Goal: Find specific page/section: Find specific page/section

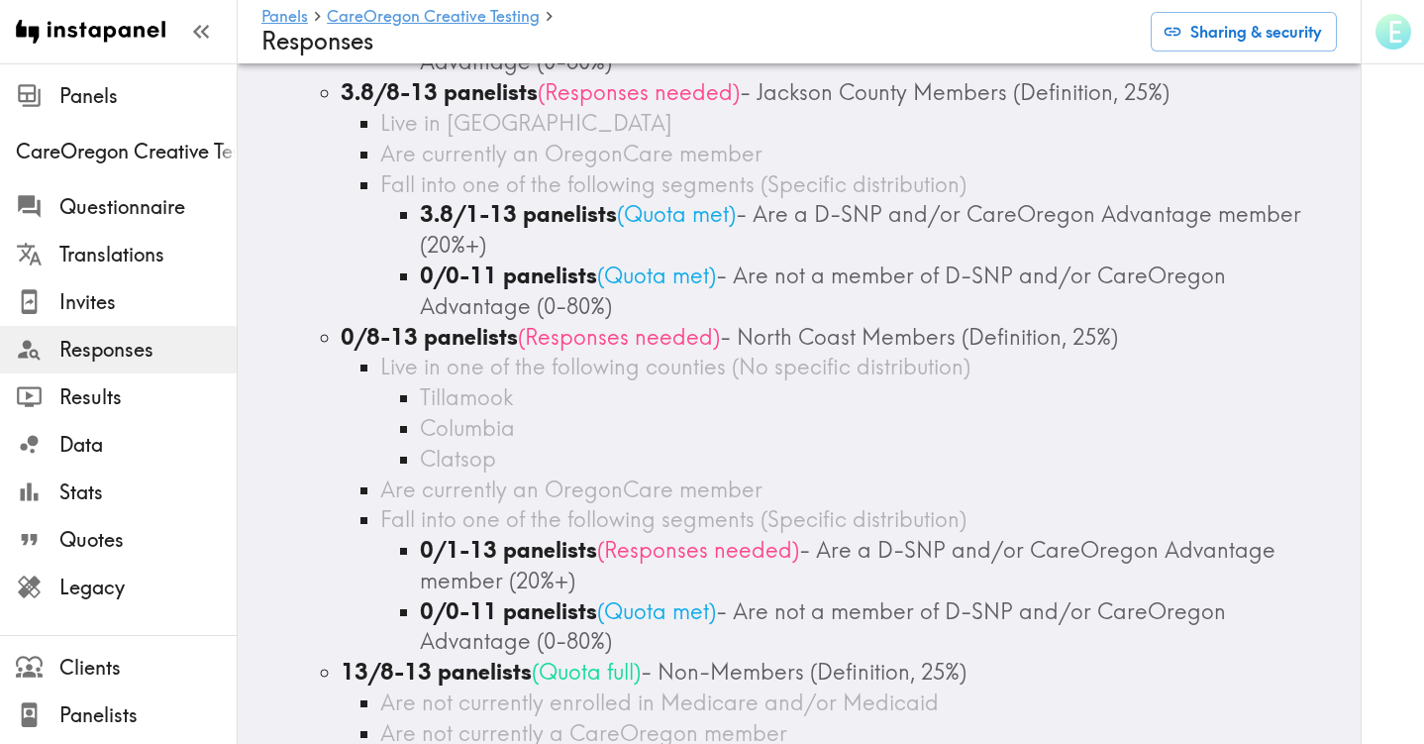
scroll to position [701, 0]
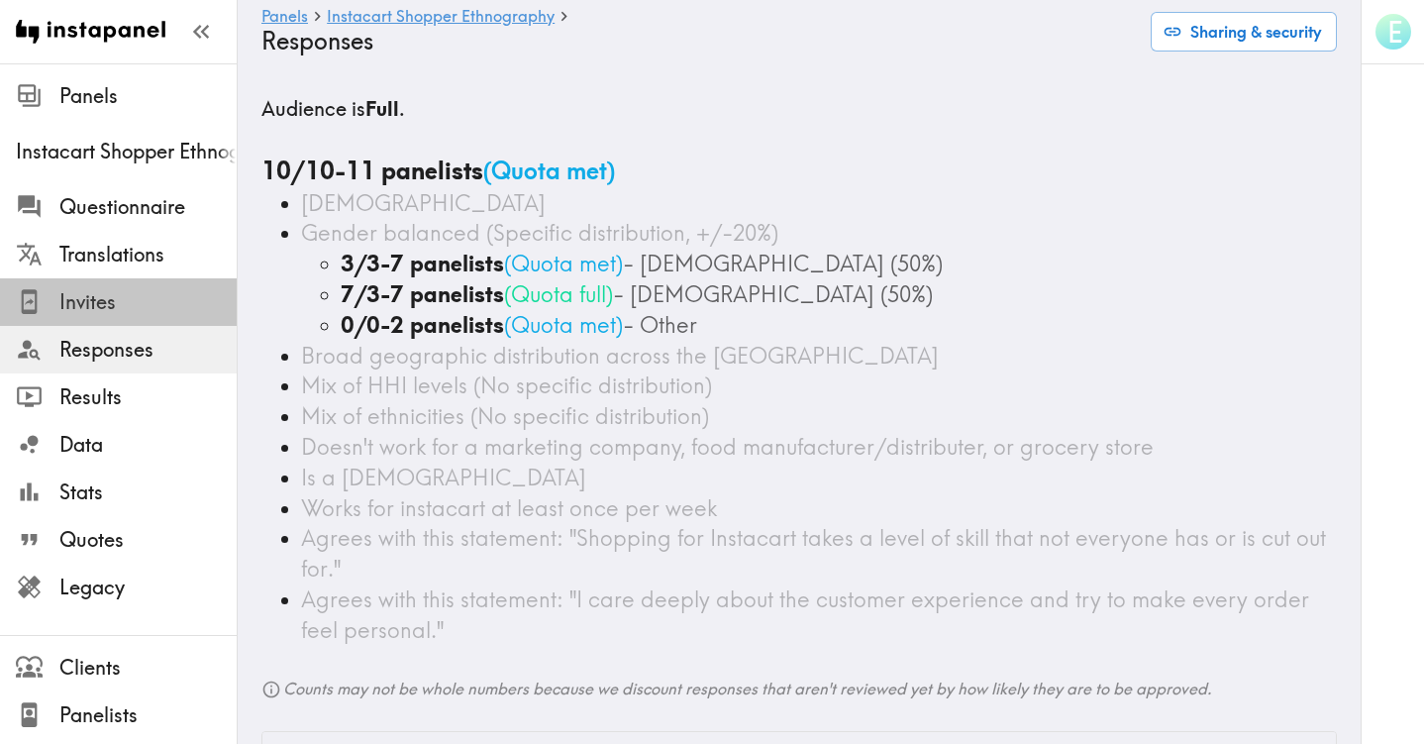
click at [77, 307] on span "Invites" at bounding box center [147, 302] width 177 height 28
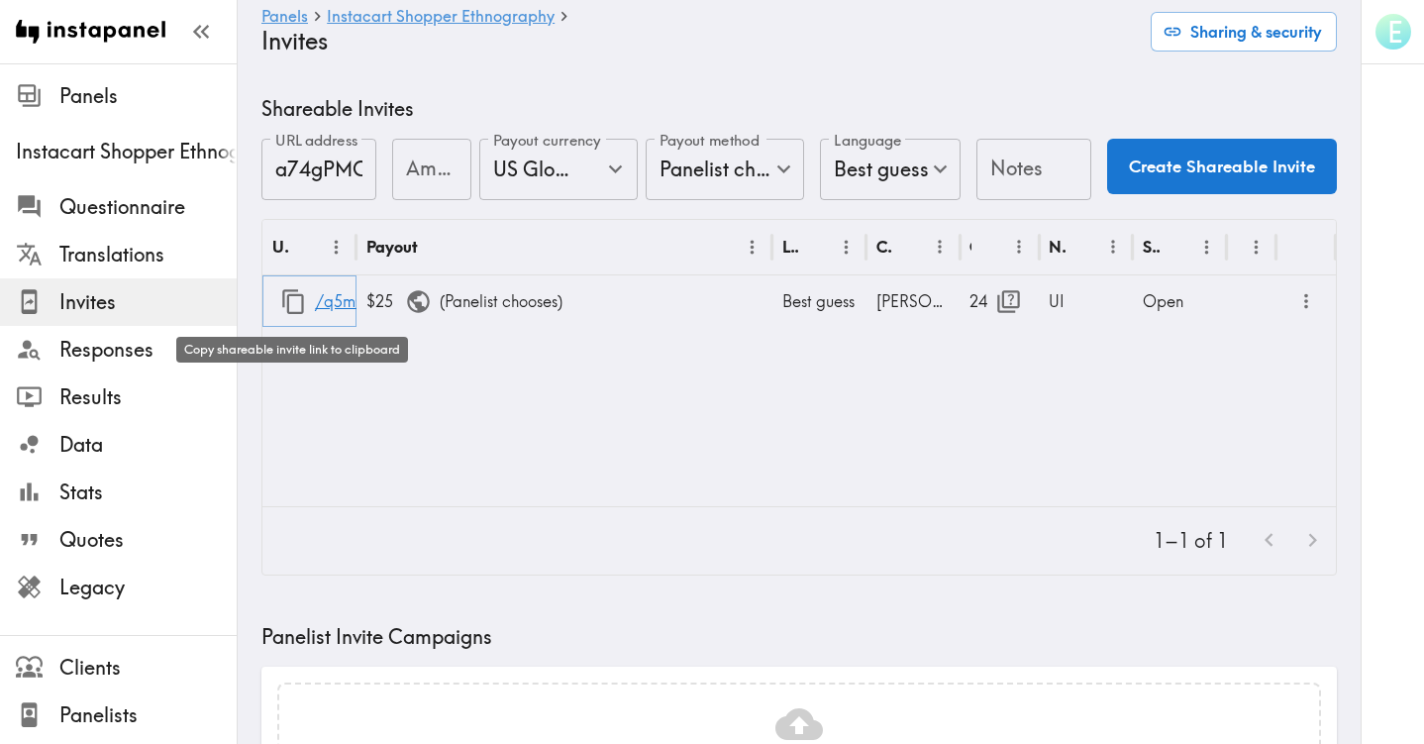
click at [290, 301] on icon "button" at bounding box center [293, 301] width 27 height 27
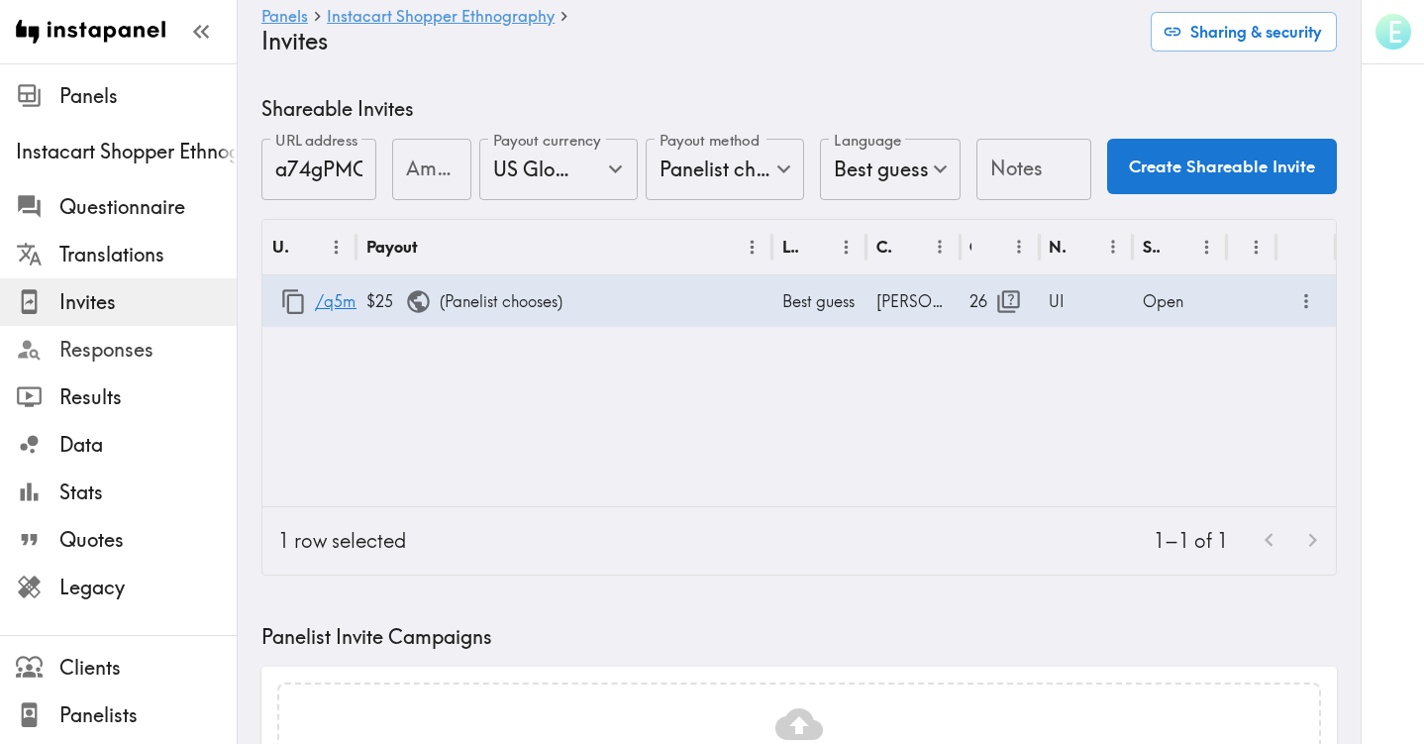
click at [95, 352] on span "Responses" at bounding box center [147, 350] width 177 height 28
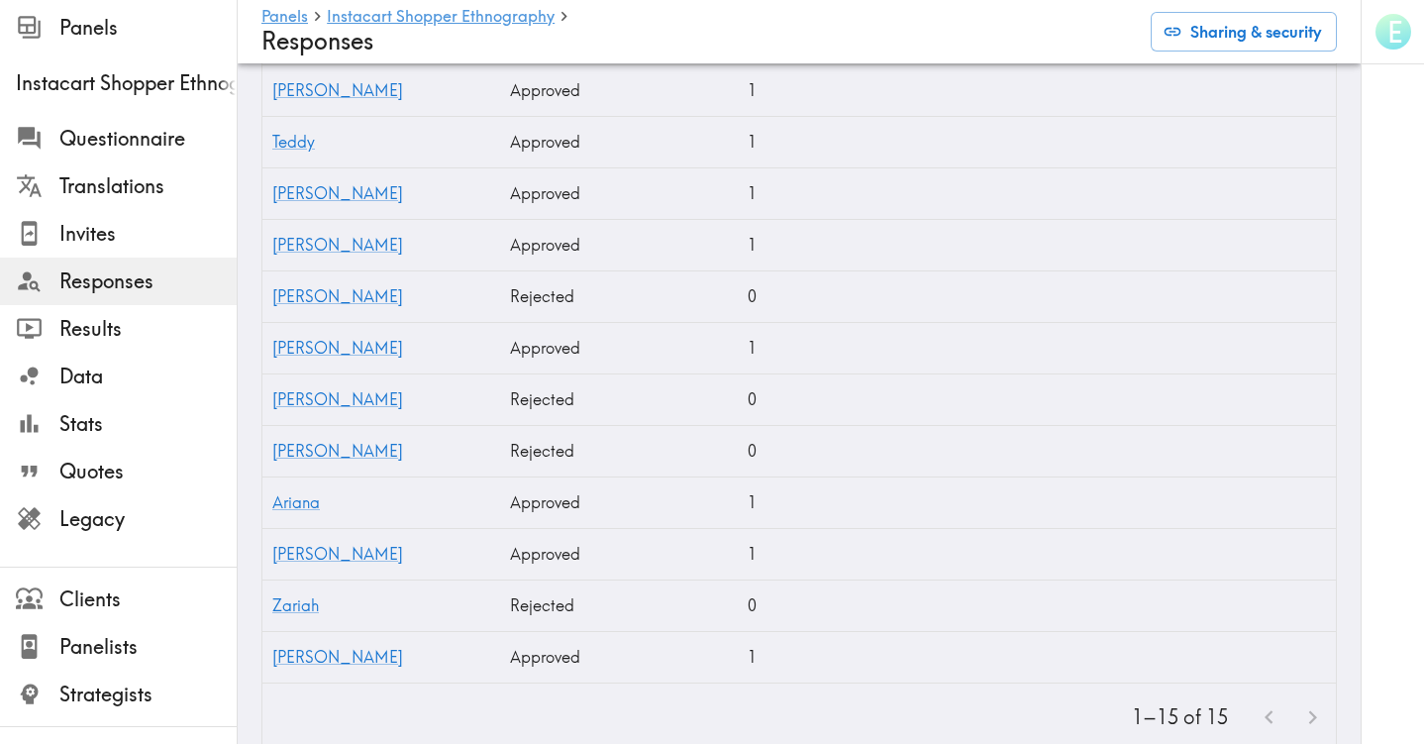
scroll to position [917, 0]
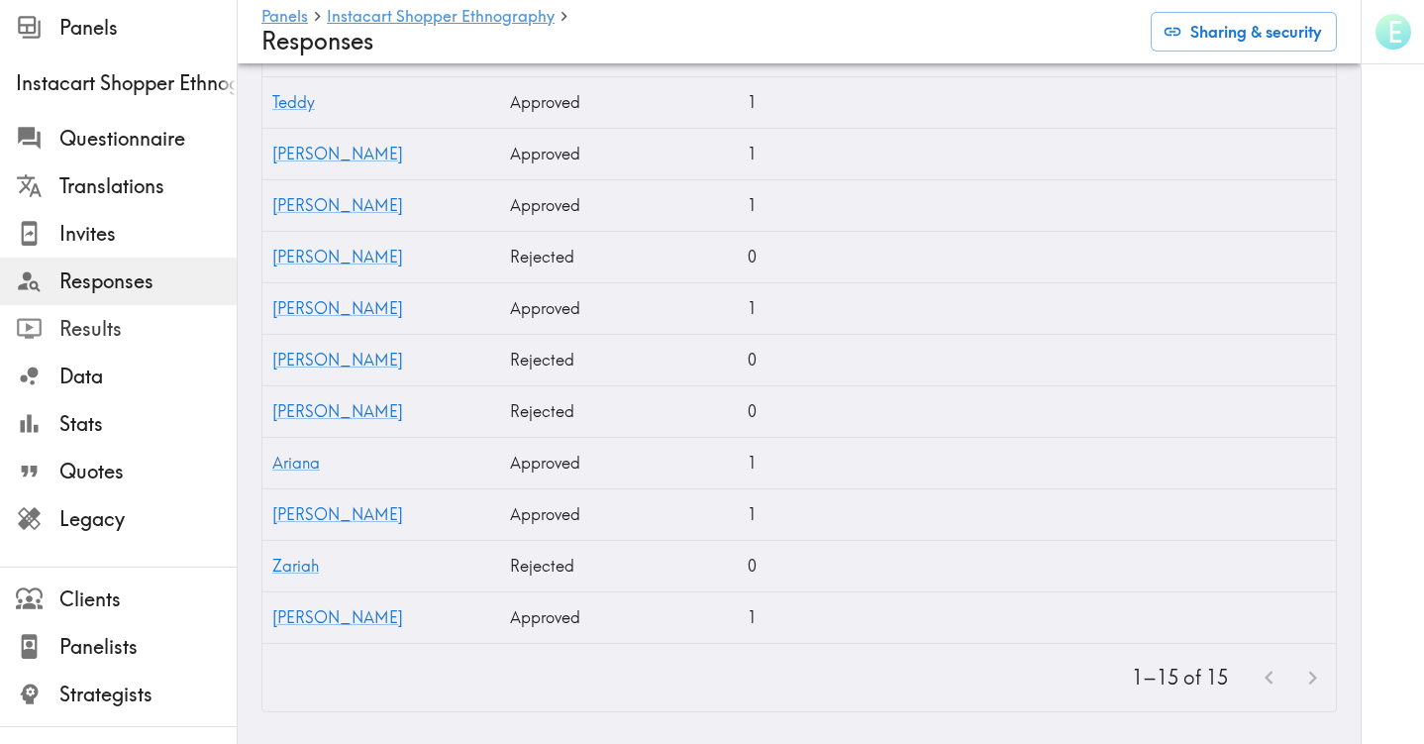
click at [94, 335] on span "Results" at bounding box center [147, 329] width 177 height 28
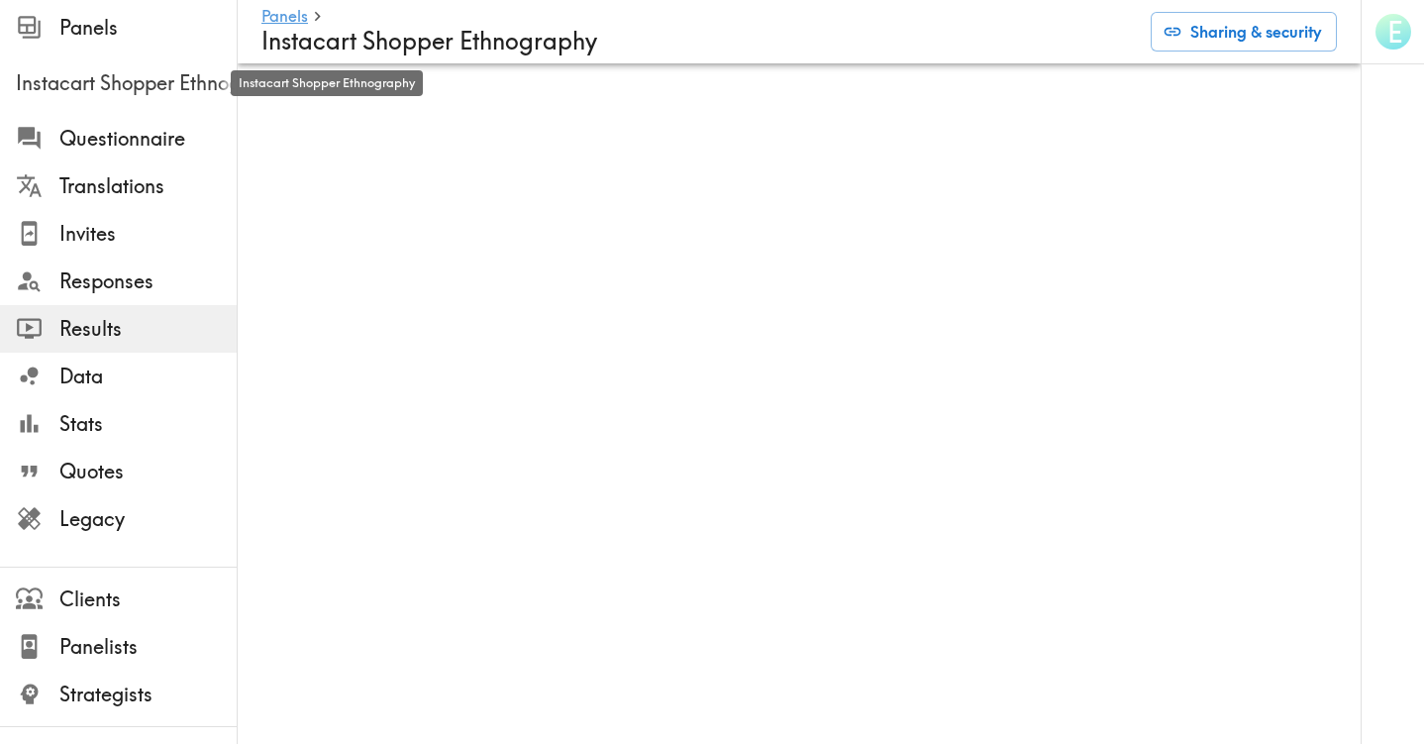
drag, startPoint x: 129, startPoint y: 86, endPoint x: 300, endPoint y: 105, distance: 172.4
click at [129, 86] on span "Instacart Shopper Ethnography" at bounding box center [126, 83] width 221 height 28
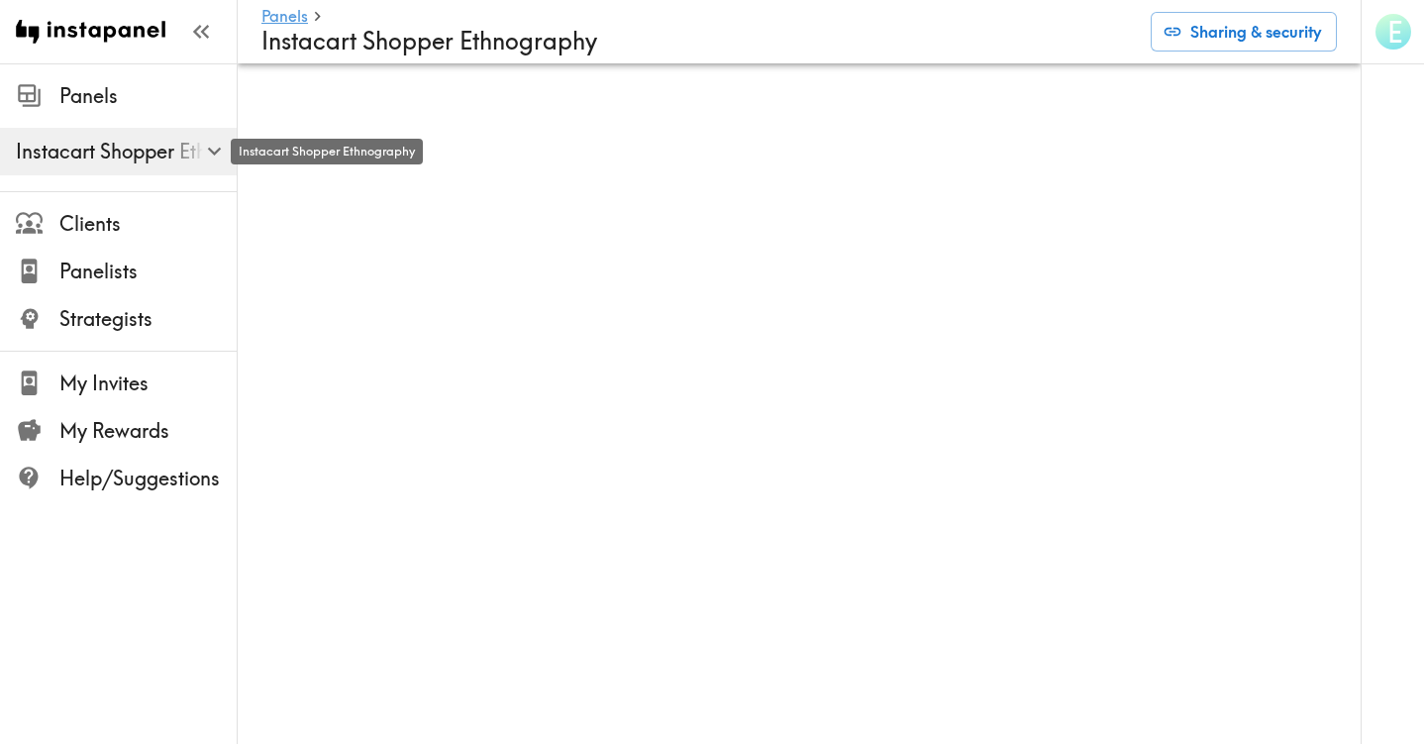
click at [181, 162] on span "Instacart Shopper Ethnography" at bounding box center [126, 152] width 221 height 28
click at [216, 152] on icon "button" at bounding box center [214, 152] width 14 height 8
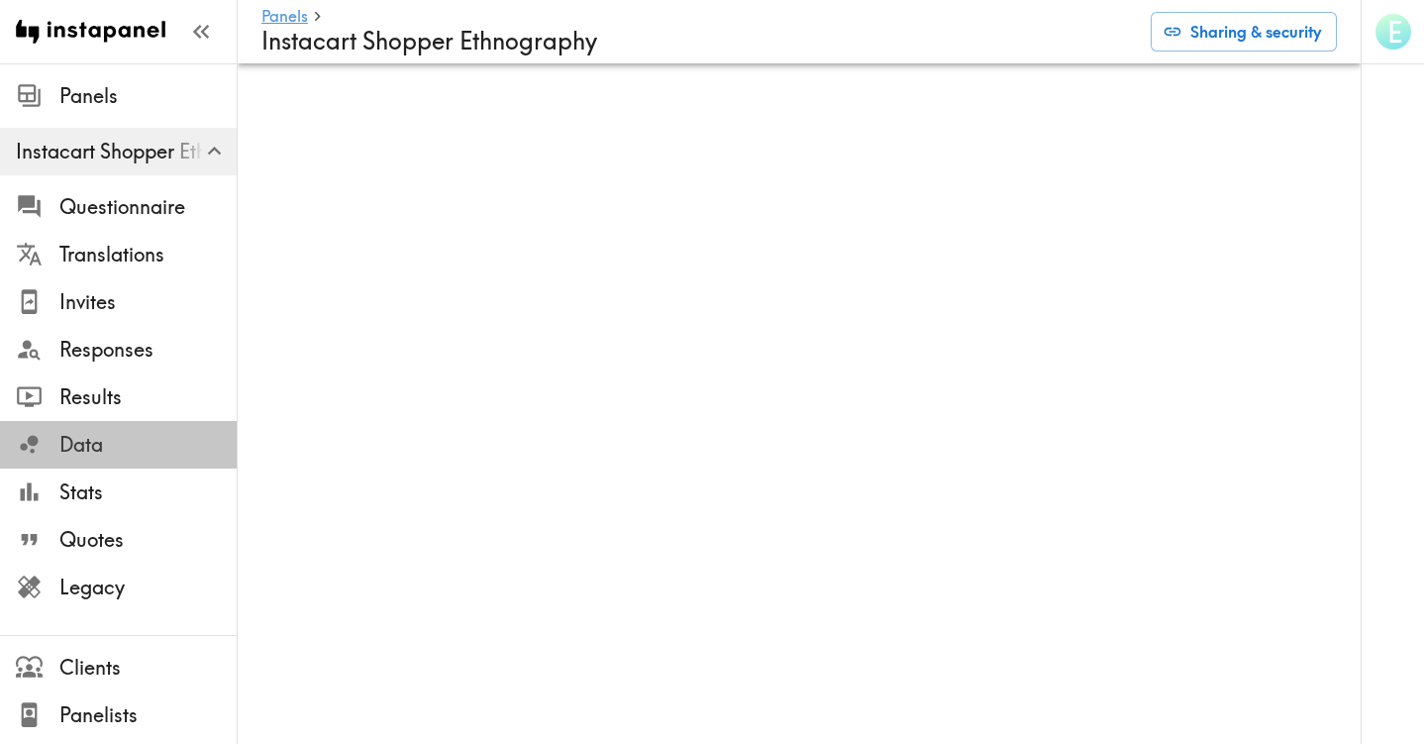
click at [85, 447] on span "Data" at bounding box center [147, 445] width 177 height 28
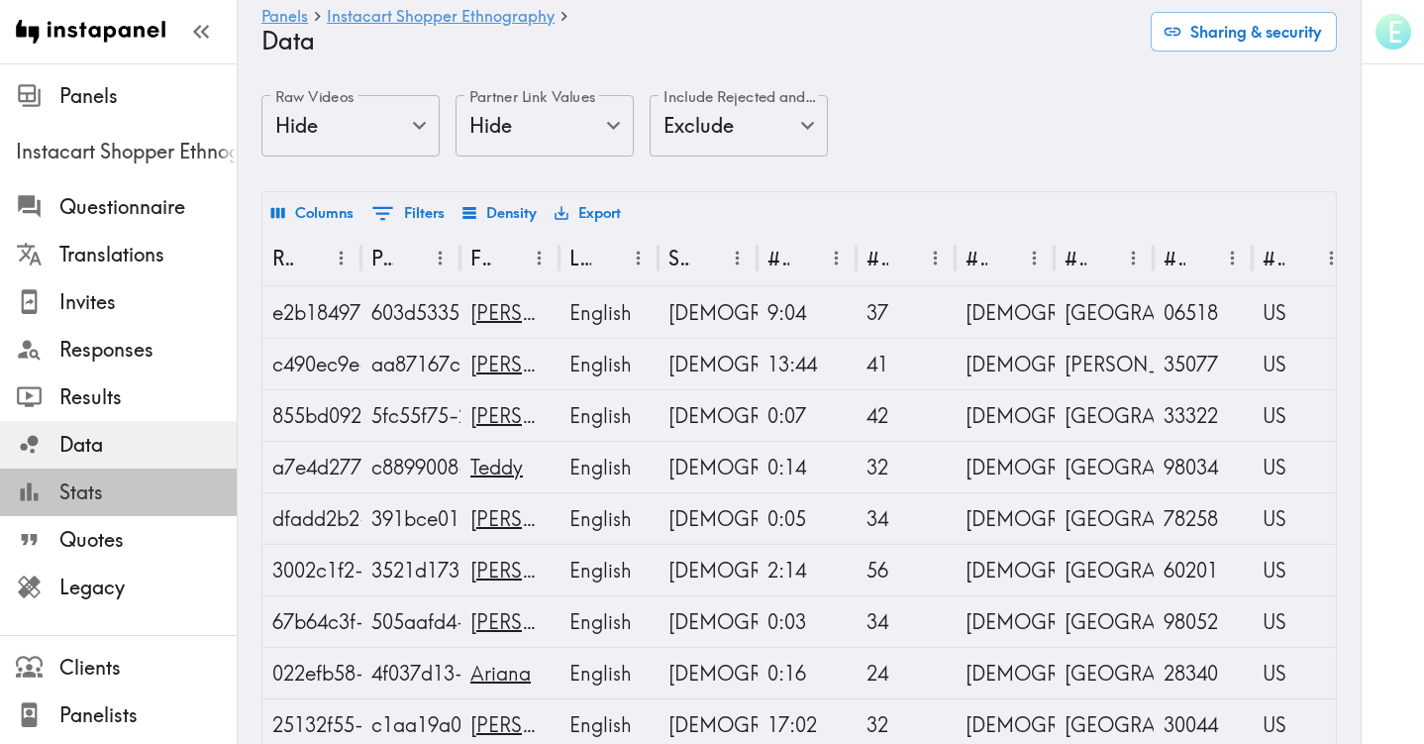
click at [69, 494] on span "Stats" at bounding box center [147, 492] width 177 height 28
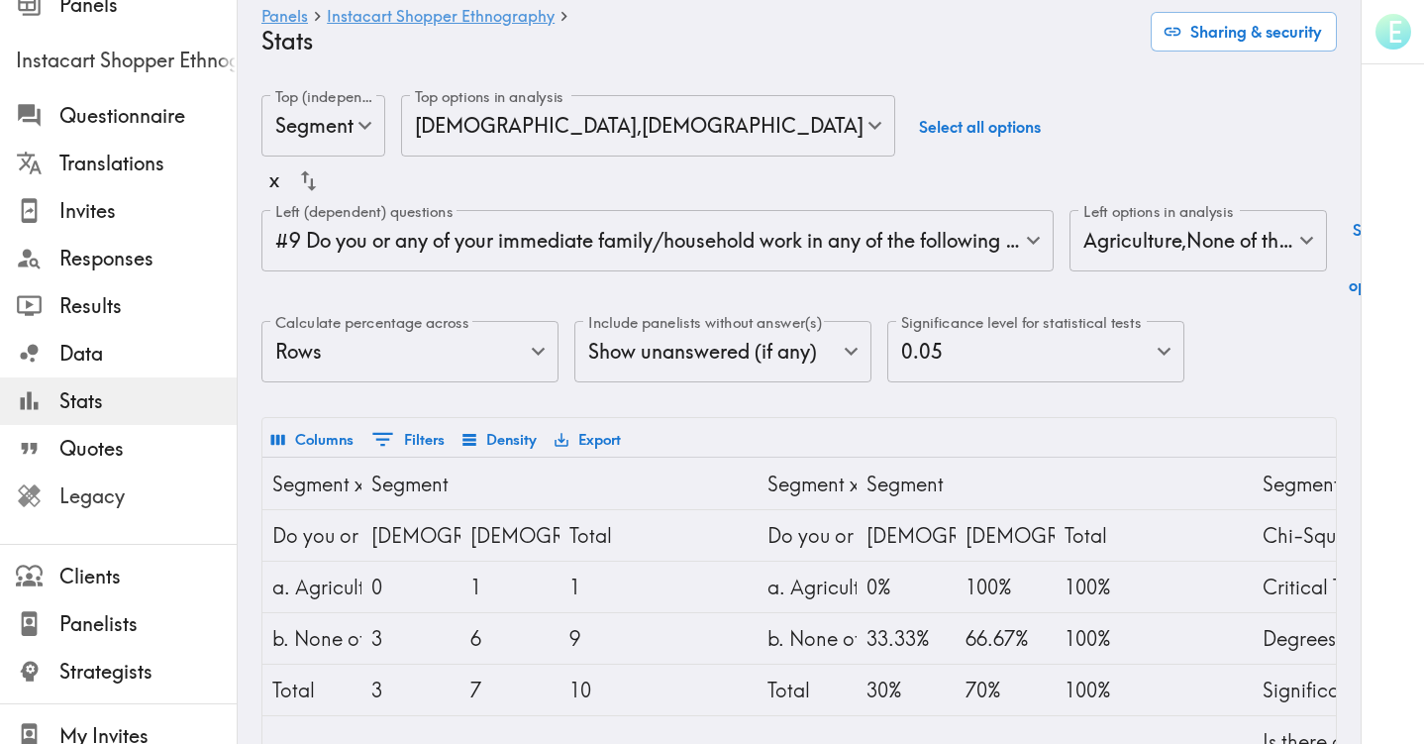
scroll to position [94, 0]
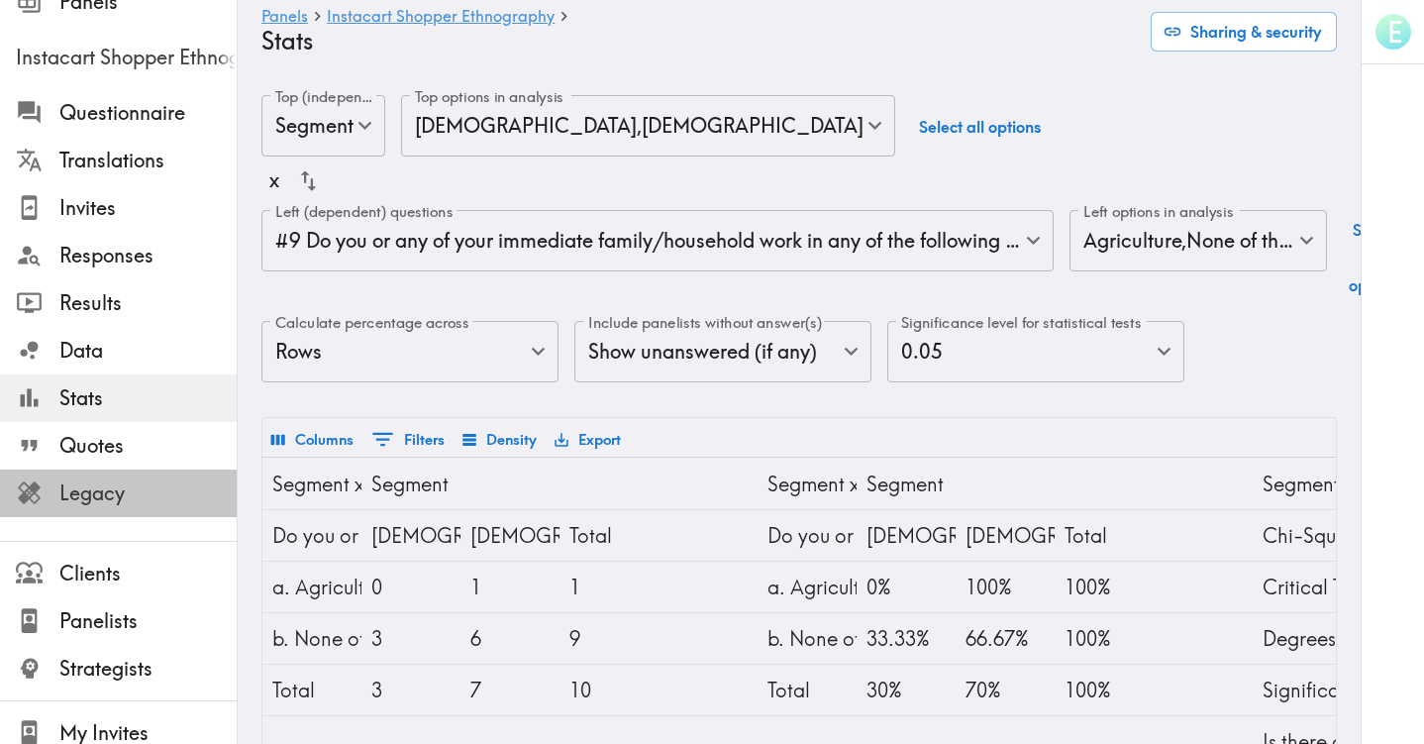
click at [104, 497] on span "Legacy" at bounding box center [147, 493] width 177 height 28
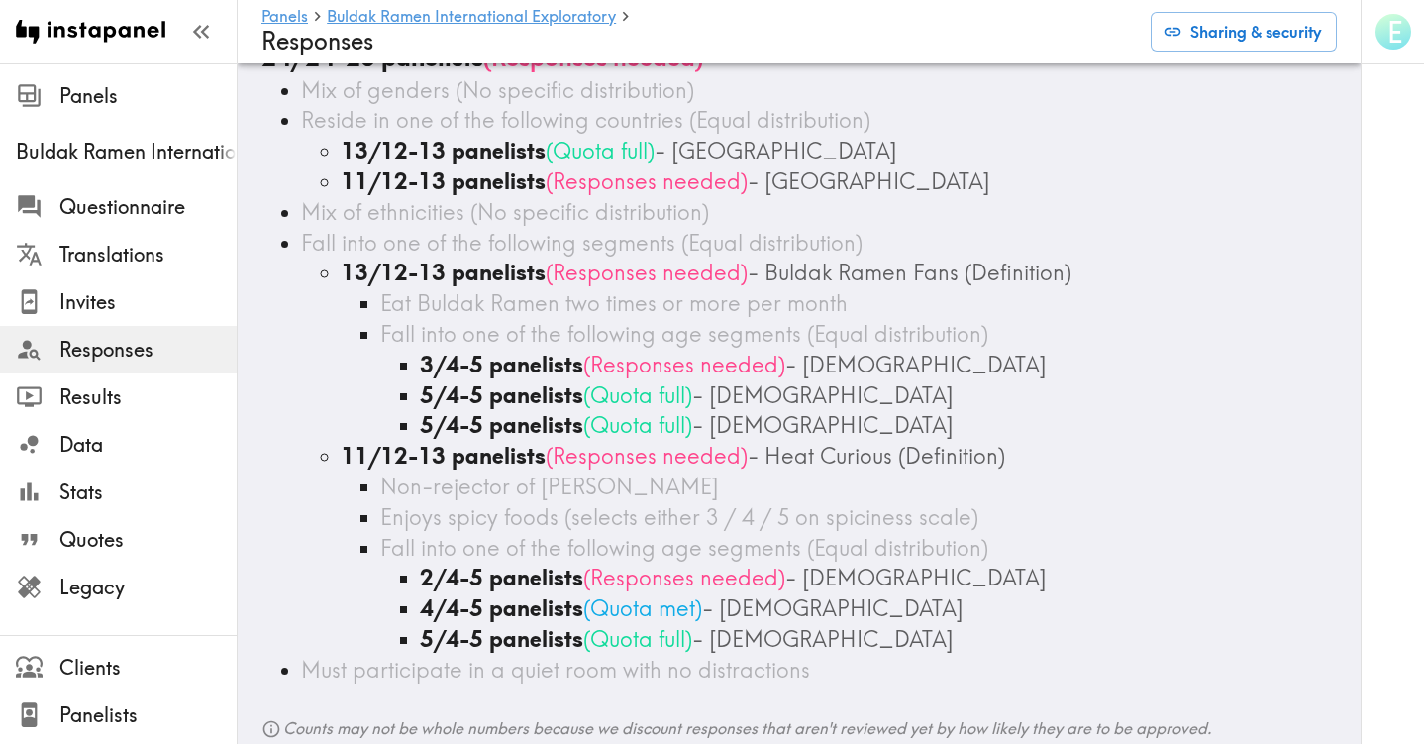
scroll to position [34, 0]
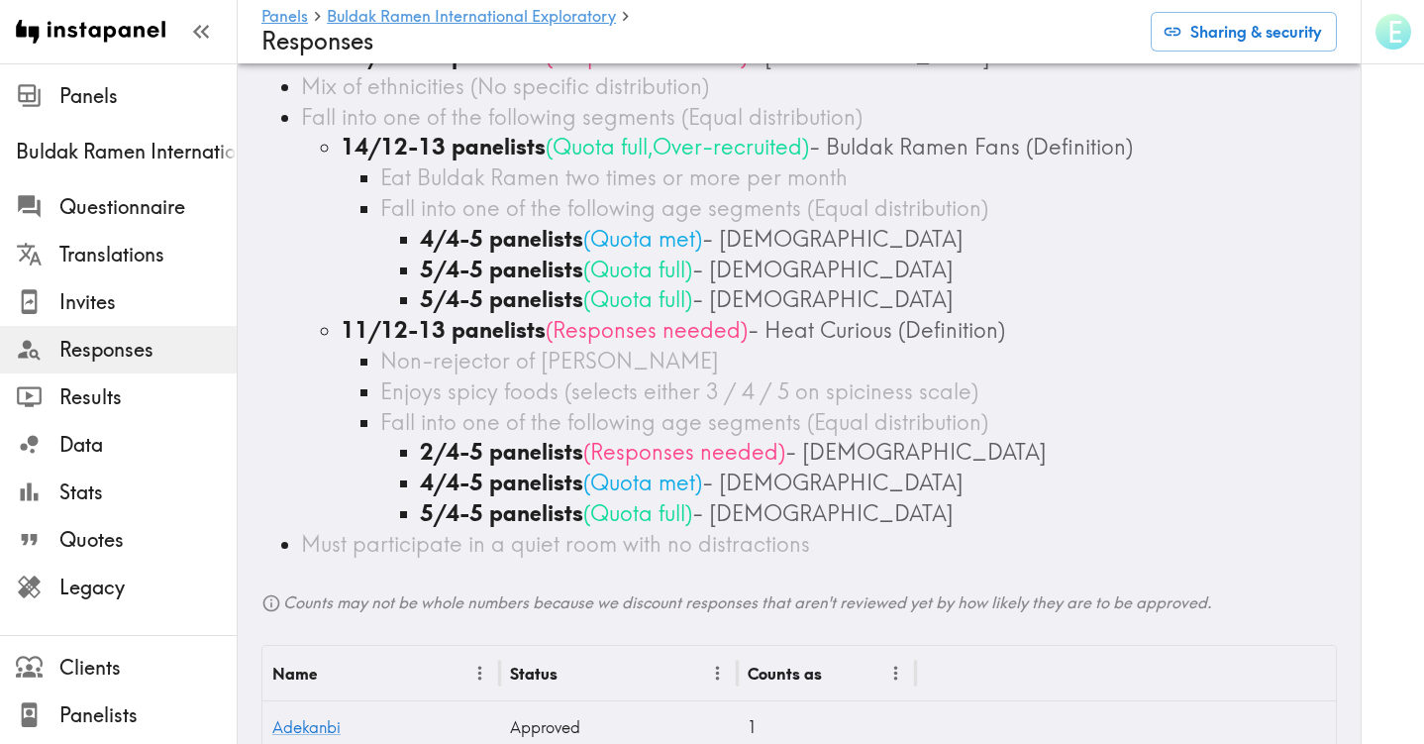
scroll to position [272, 0]
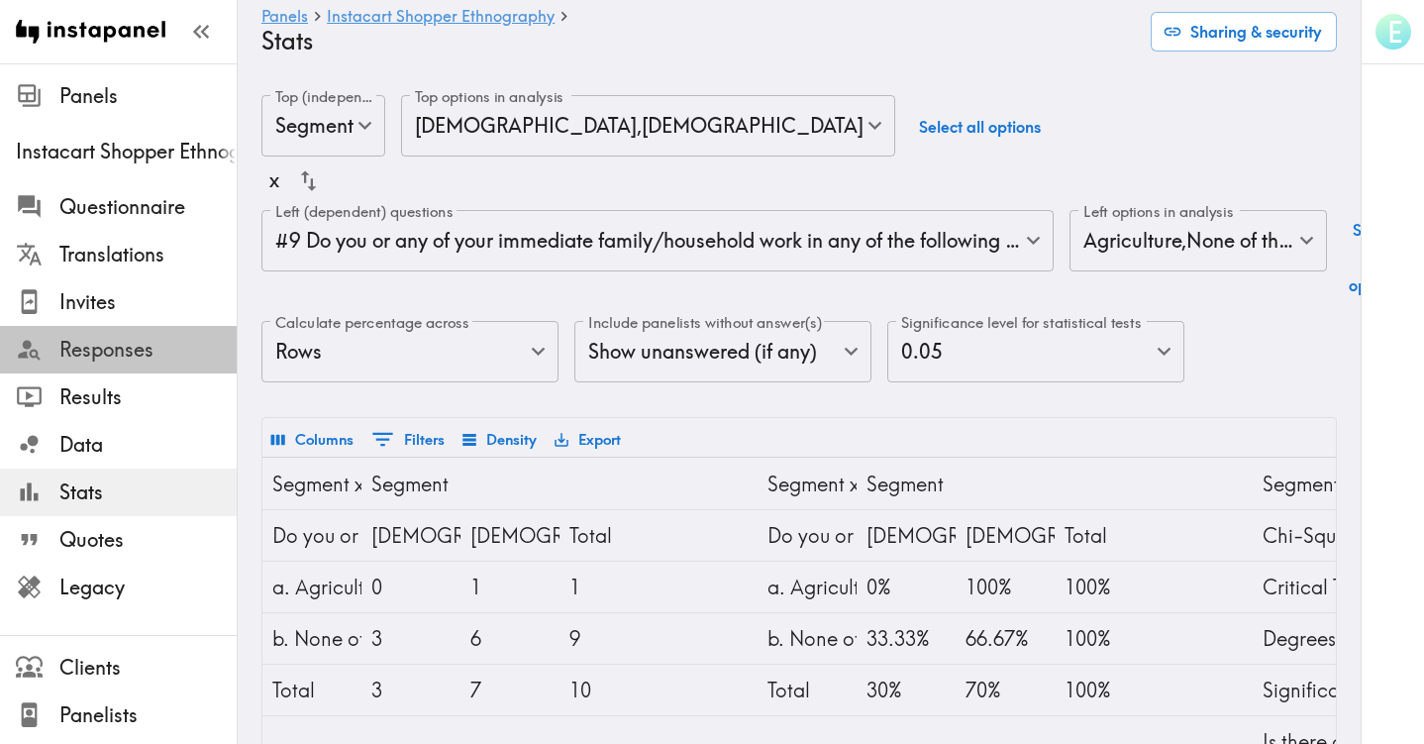
click at [107, 352] on span "Responses" at bounding box center [147, 350] width 177 height 28
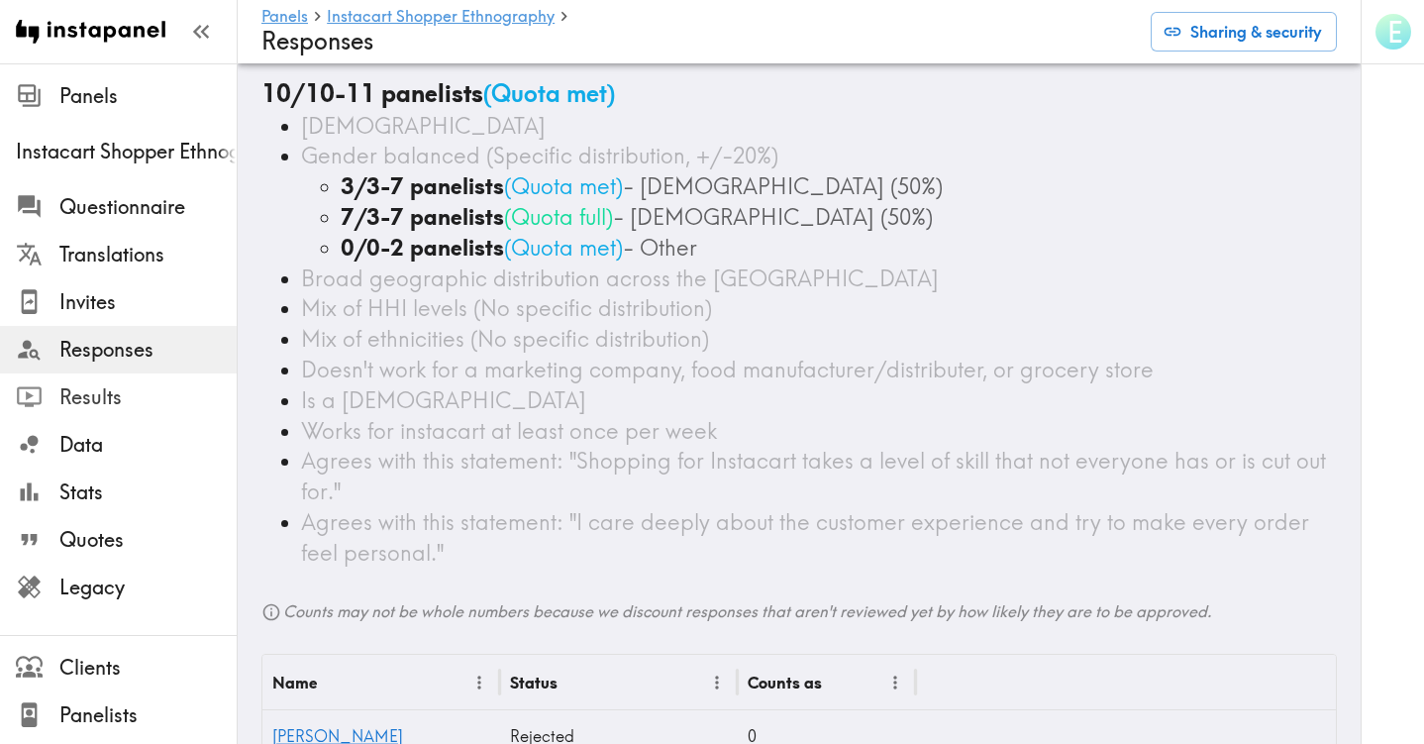
scroll to position [1, 0]
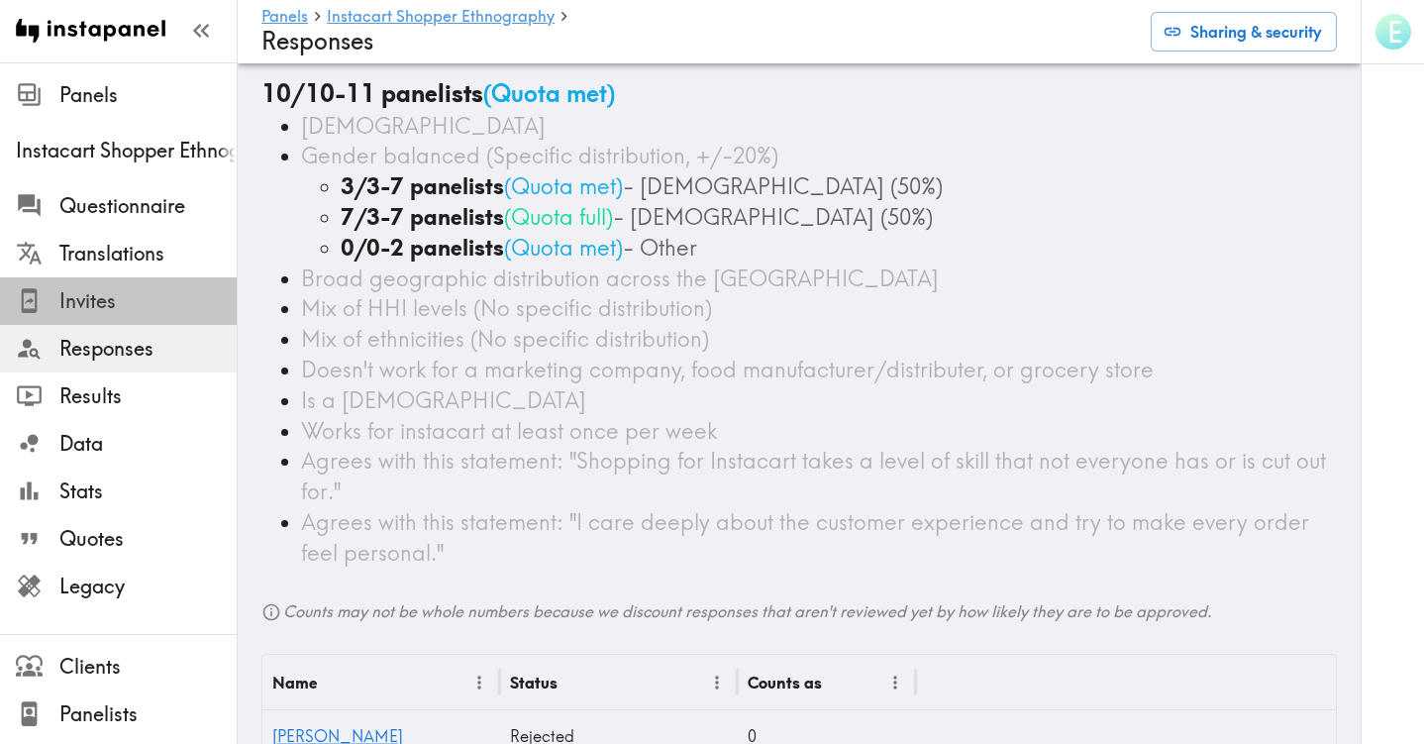
click at [100, 296] on span "Invites" at bounding box center [147, 301] width 177 height 28
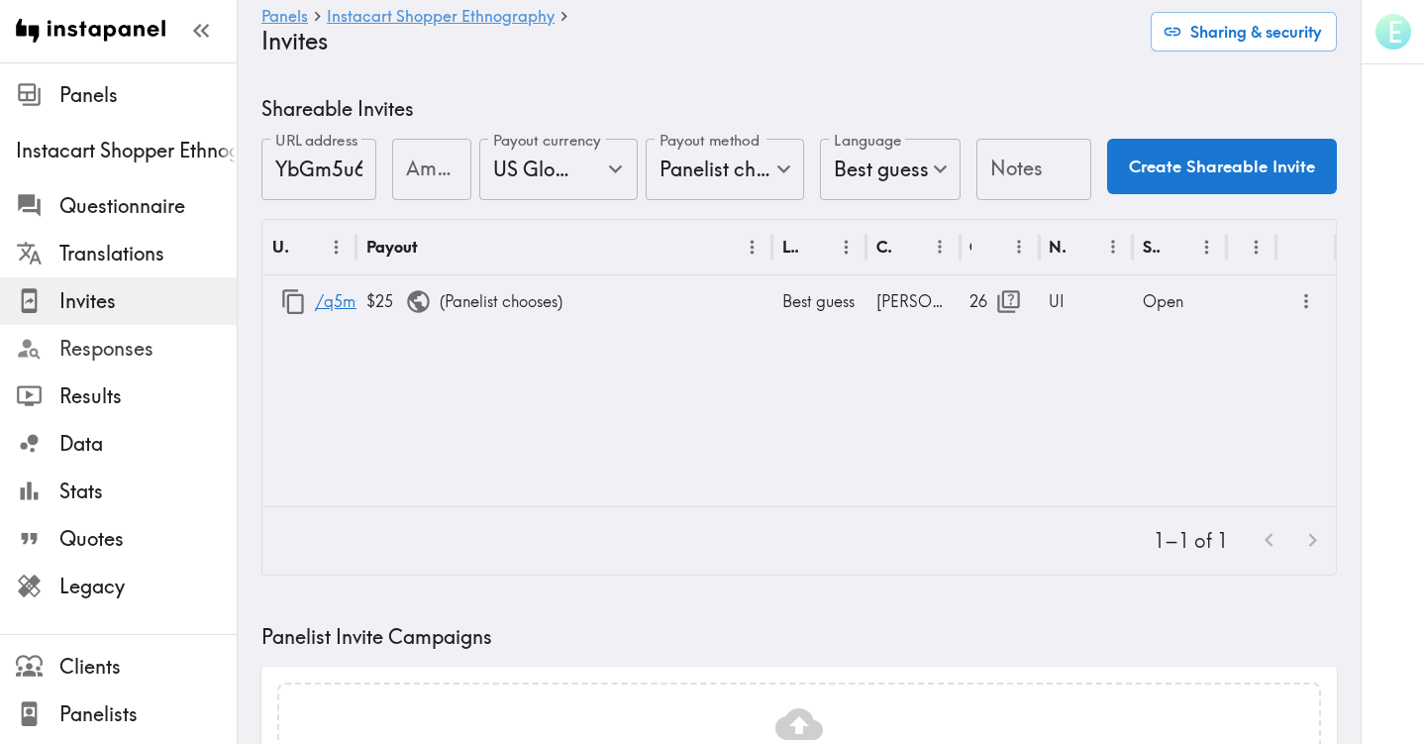
click at [125, 347] on span "Responses" at bounding box center [147, 349] width 177 height 28
